Goal: Task Accomplishment & Management: Use online tool/utility

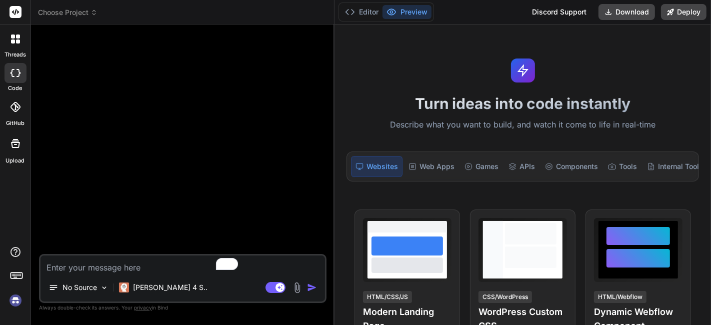
drag, startPoint x: 255, startPoint y: 158, endPoint x: 318, endPoint y: 214, distance: 83.6
click at [318, 214] on div "Bind AI Web Search Created with Pixso. Code Generator No Source Claude 4 S.. Ag…" at bounding box center [183, 175] width 304 height 301
click at [56, 18] on header "Choose Project Created with Pixso." at bounding box center [183, 12] width 304 height 25
click at [66, 9] on span "Choose Project" at bounding box center [68, 13] width 60 height 10
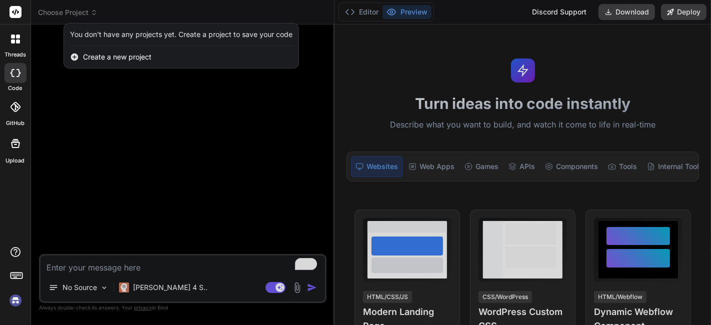
click at [49, 298] on div at bounding box center [355, 162] width 711 height 325
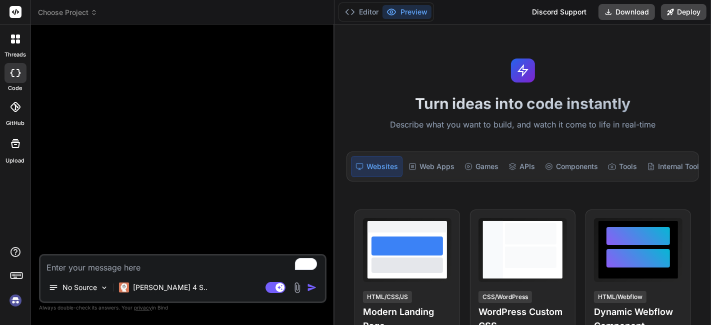
click at [0, 309] on div "threads code GitHub Upload" at bounding box center [15, 162] width 31 height 325
click at [14, 302] on img at bounding box center [15, 300] width 17 height 17
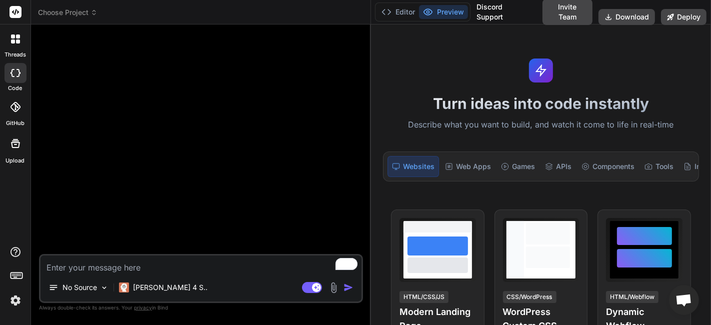
type textarea "x"
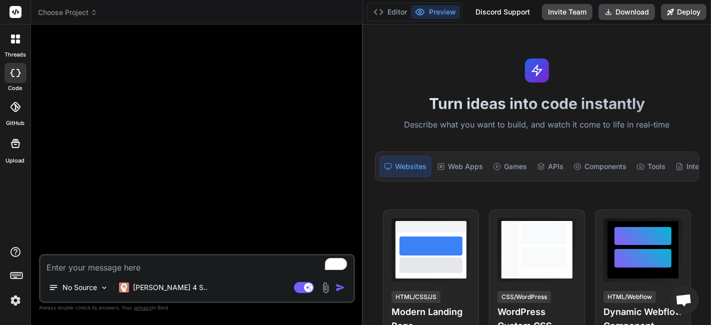
drag, startPoint x: 334, startPoint y: 74, endPoint x: 347, endPoint y: 85, distance: 16.7
click at [347, 85] on div "Bind AI Web Search Created with Pixso. Code Generator No Source Claude 4 S.. Ag…" at bounding box center [197, 175] width 332 height 301
click at [195, 276] on div "No Source Claude 4 S.. Agent Mode. When this toggle is activated, AI automatica…" at bounding box center [197, 278] width 316 height 49
click at [195, 271] on textarea "To enrich screen reader interactions, please activate Accessibility in Grammarl…" at bounding box center [197, 265] width 313 height 18
paste textarea "asd12#ASD"
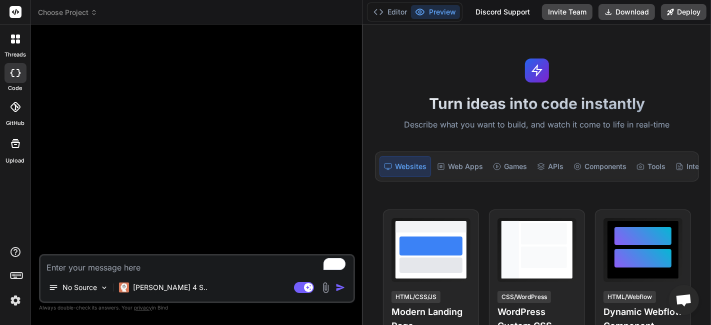
type textarea "asd12#ASD"
type textarea "x"
click at [73, 9] on span "Choose Project" at bounding box center [68, 13] width 60 height 10
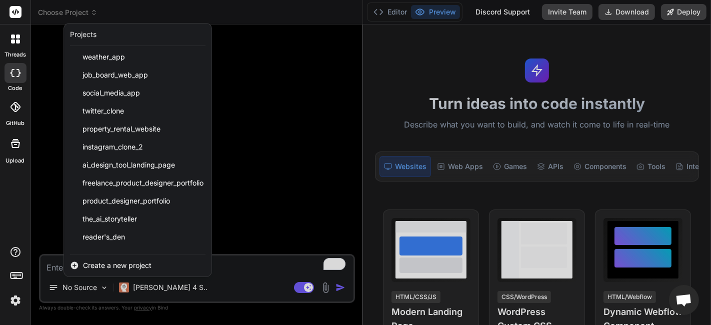
scroll to position [898, 0]
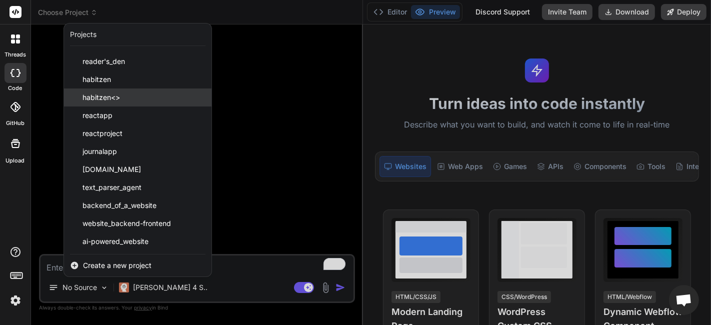
click at [130, 96] on div "habitzen<>" at bounding box center [138, 98] width 148 height 18
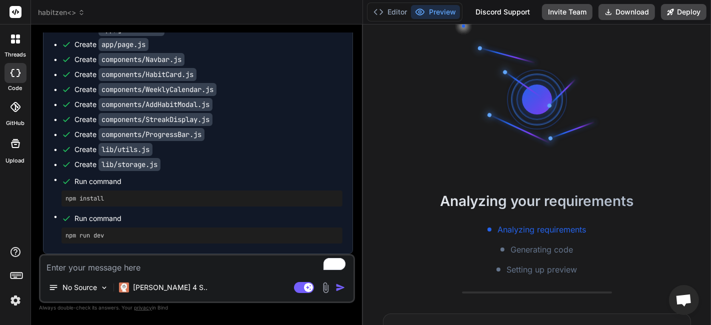
scroll to position [753, 0]
type textarea "x"
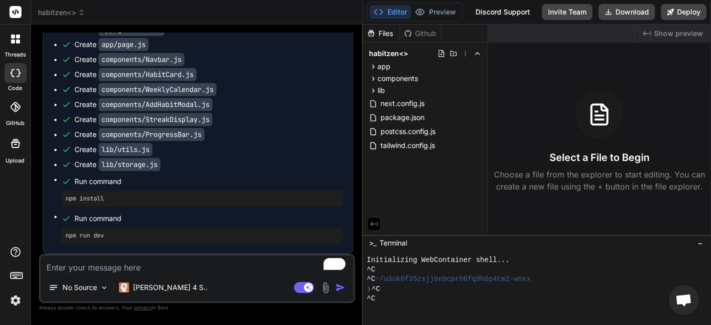
click at [673, 34] on span "Show preview" at bounding box center [678, 34] width 49 height 10
click at [642, 34] on div "Created with Pixso. Show preview" at bounding box center [673, 34] width 76 height 18
click at [250, 216] on span "Run command" at bounding box center [209, 219] width 268 height 10
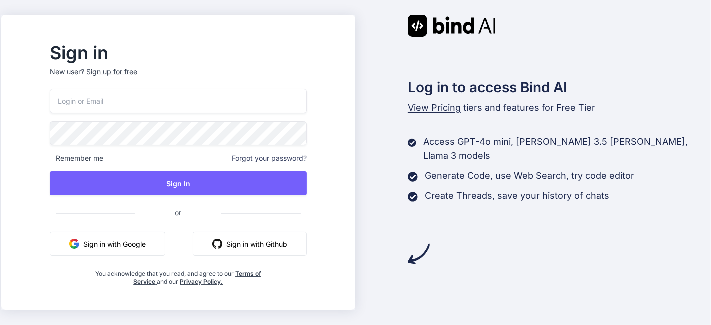
click at [141, 99] on input "email" at bounding box center [178, 101] width 257 height 25
paste input "[EMAIL_ADDRESS][DOMAIN_NAME]"
type input "[EMAIL_ADDRESS][DOMAIN_NAME]"
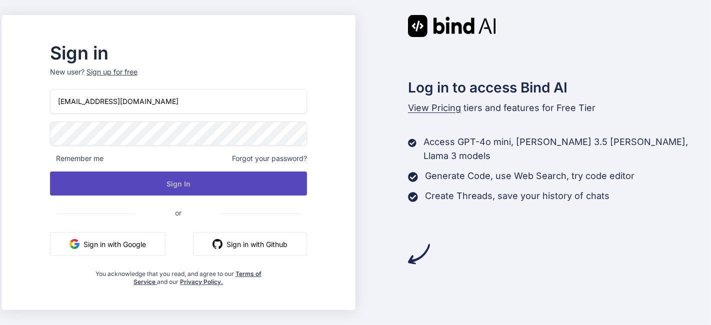
click at [192, 188] on button "Sign In" at bounding box center [178, 184] width 257 height 24
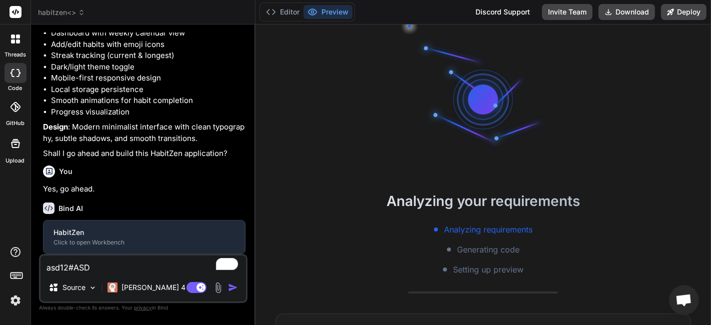
scroll to position [28, 0]
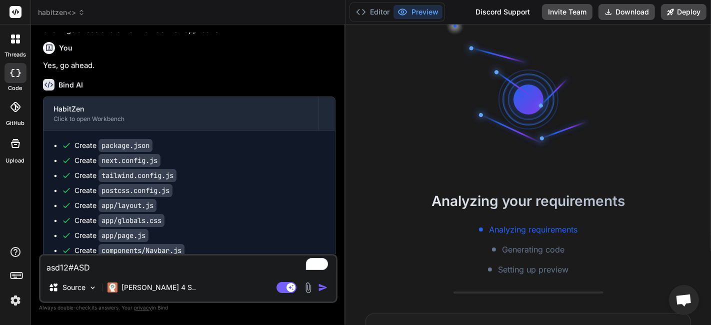
drag, startPoint x: 255, startPoint y: 138, endPoint x: 329, endPoint y: 148, distance: 75.2
click at [329, 148] on div "Bind AI Web Search Created with Pixso. Code Generator You Create a minimalist h…" at bounding box center [188, 175] width 315 height 301
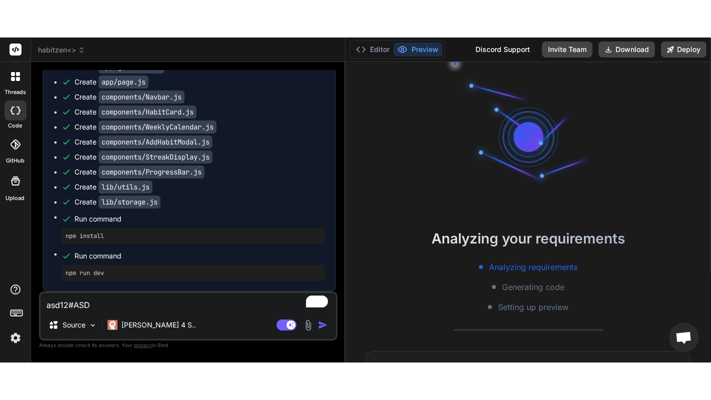
scroll to position [0, 0]
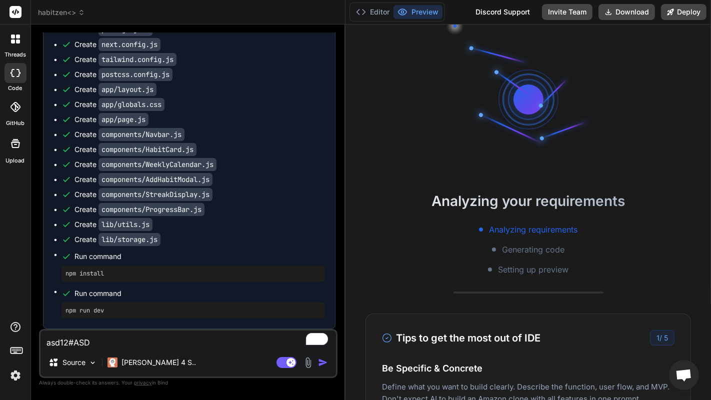
click at [221, 205] on div "Create components/ProgressBar.js" at bounding box center [194, 210] width 264 height 10
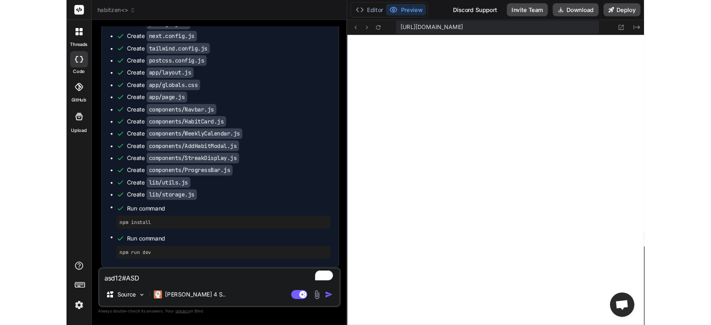
scroll to position [443, 0]
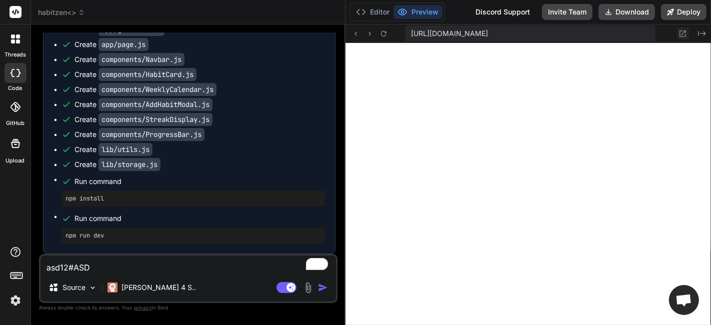
click at [687, 31] on icon at bounding box center [683, 34] width 9 height 9
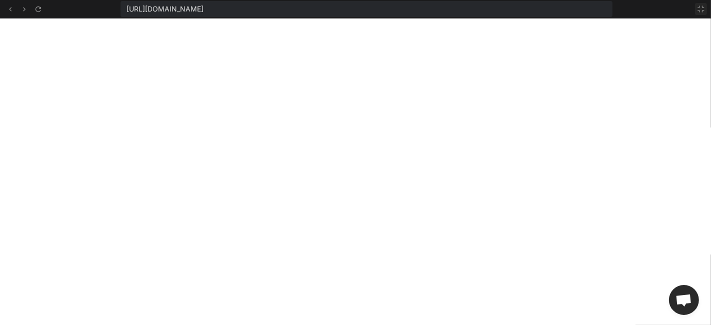
click at [702, 12] on icon at bounding box center [701, 9] width 8 height 8
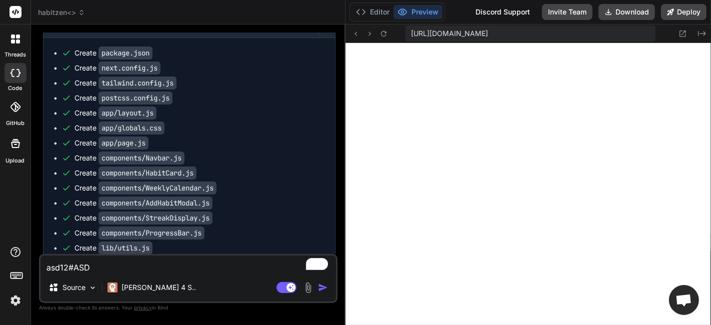
scroll to position [753, 0]
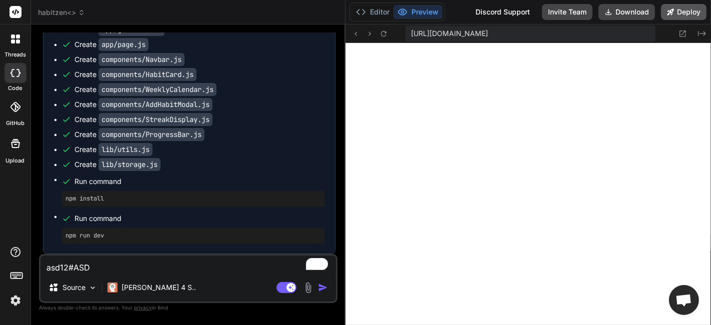
click at [674, 12] on icon at bounding box center [670, 12] width 7 height 7
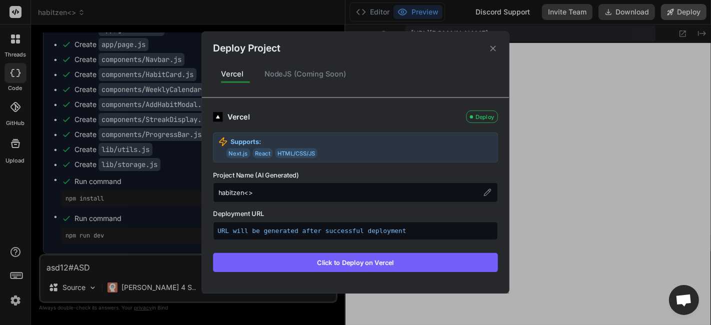
scroll to position [481, 0]
click at [403, 261] on button "Click to Deploy on Vercel" at bounding box center [355, 262] width 285 height 19
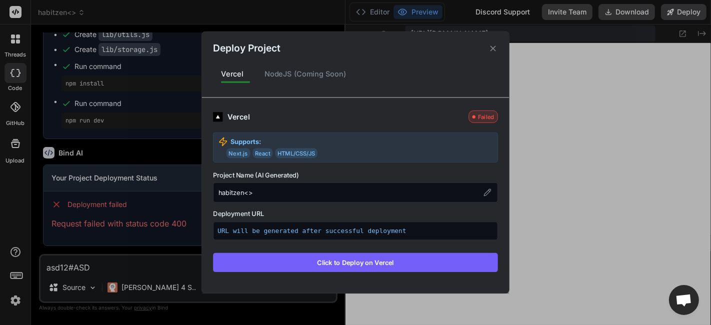
click at [157, 188] on div "Deploy Project Vercel NodeJS (Coming Soon) Vercel Failed Supports: Next.js Reac…" at bounding box center [355, 162] width 711 height 325
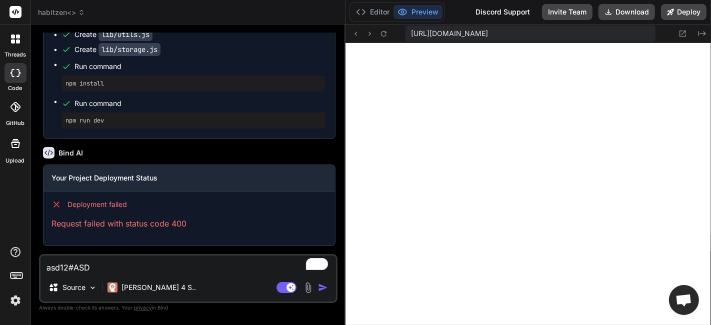
scroll to position [757, 0]
click at [63, 12] on span "habitzen<>" at bounding box center [61, 13] width 47 height 10
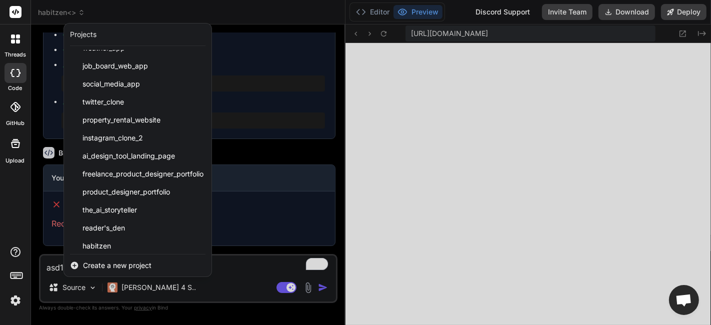
scroll to position [787, 0]
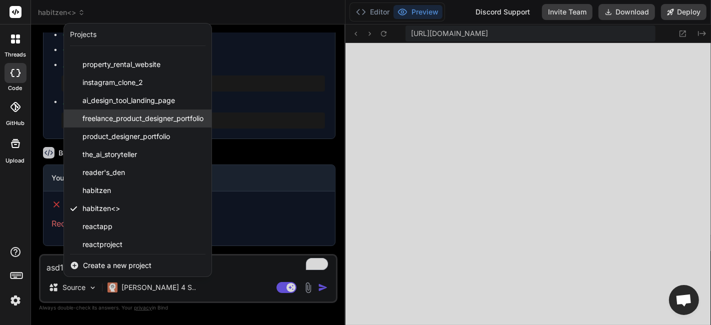
click at [155, 114] on span "freelance_product_designer_portfolio" at bounding box center [143, 119] width 121 height 10
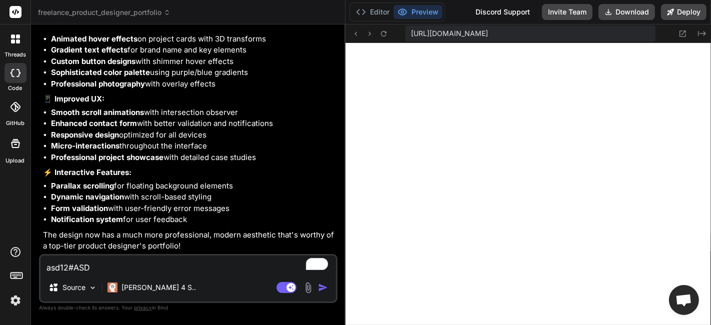
scroll to position [6165, 0]
click at [105, 15] on span "freelance_product_designer_portfolio" at bounding box center [104, 13] width 133 height 10
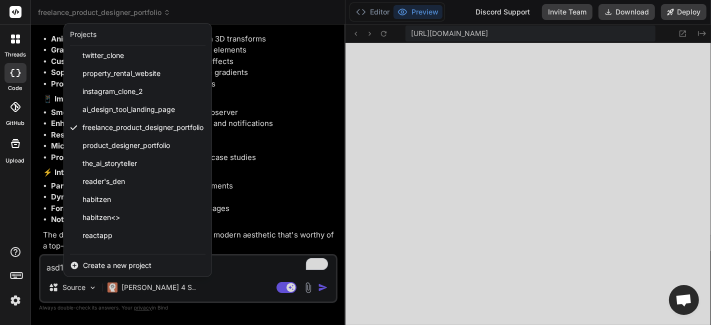
scroll to position [898, 0]
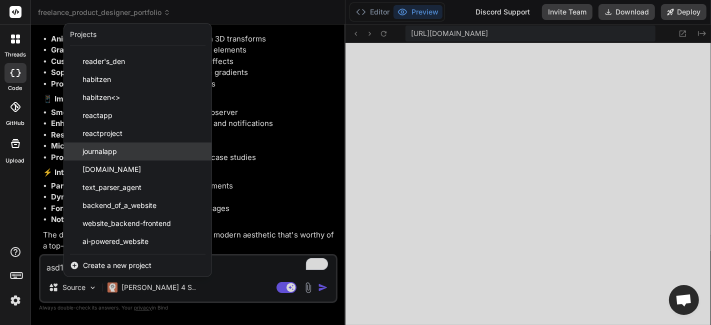
click at [146, 145] on div "journalapp" at bounding box center [138, 152] width 148 height 18
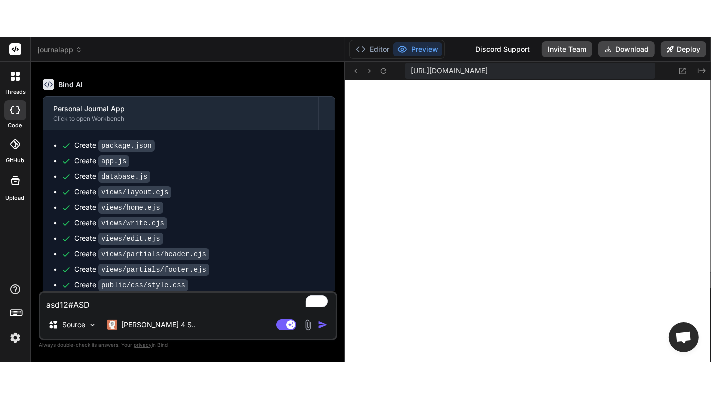
scroll to position [7216, 0]
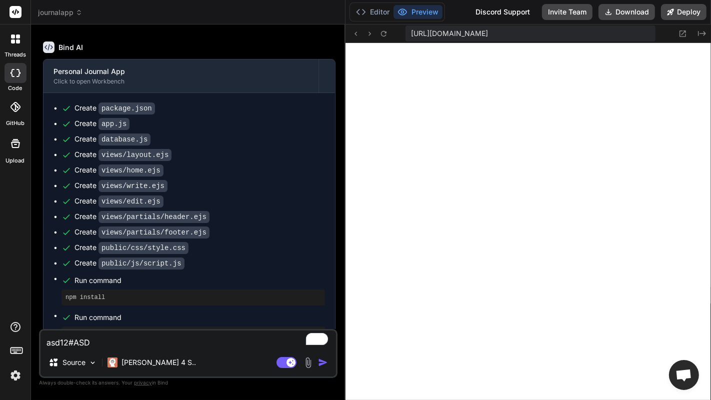
click at [335, 107] on div "Create package.json Create app.js Create database.js Create views/layout.ejs Cr…" at bounding box center [190, 223] width 292 height 260
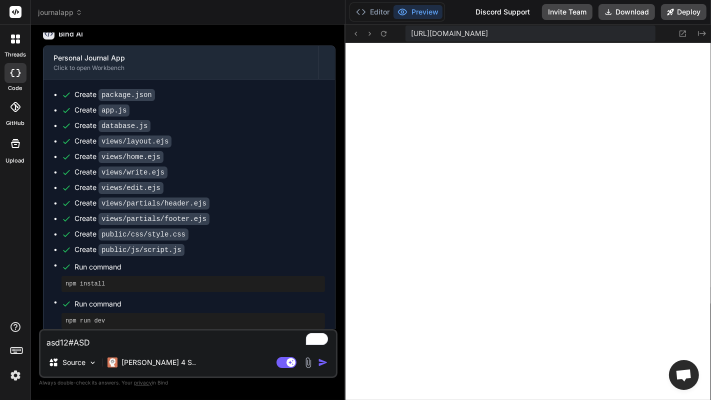
scroll to position [180, 0]
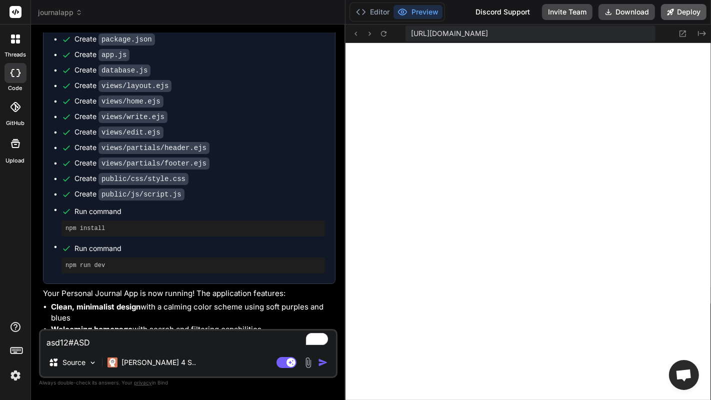
click at [679, 7] on button "Deploy" at bounding box center [684, 12] width 46 height 16
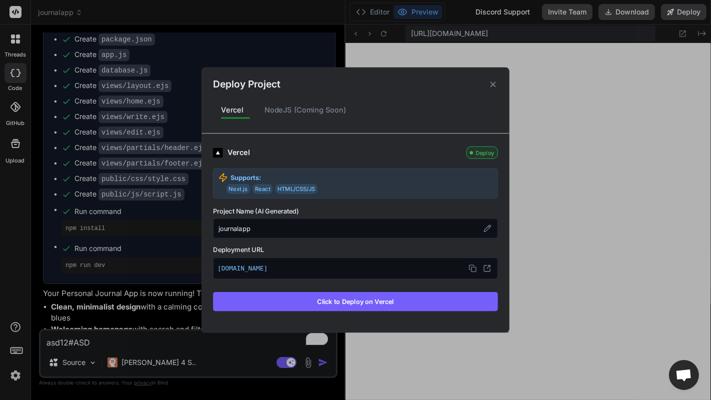
click at [354, 294] on button "Click to Deploy on Vercel" at bounding box center [355, 301] width 285 height 19
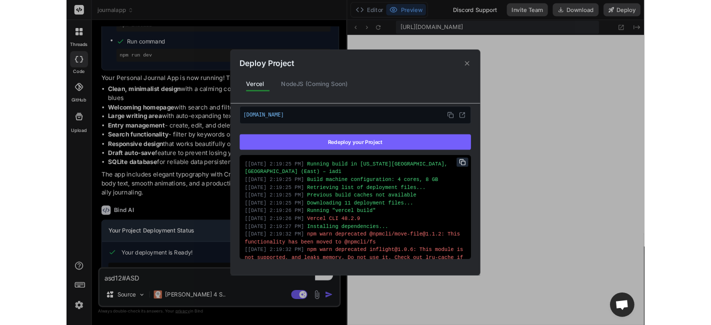
scroll to position [0, 0]
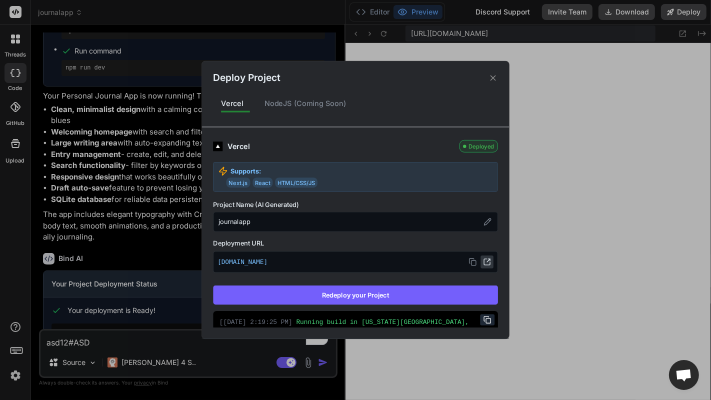
click at [483, 260] on icon at bounding box center [487, 262] width 8 height 8
type textarea "x"
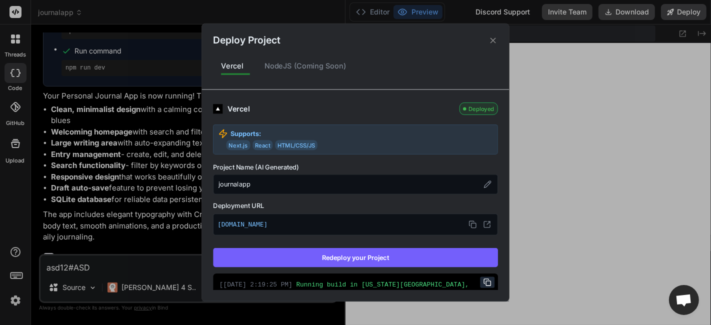
scroll to position [7216, 0]
click at [514, 15] on div "Deploy Project Vercel NodeJS (Coming Soon) Vercel Deployed Supports: Next.js Re…" at bounding box center [355, 162] width 711 height 325
